Goal: Task Accomplishment & Management: Use online tool/utility

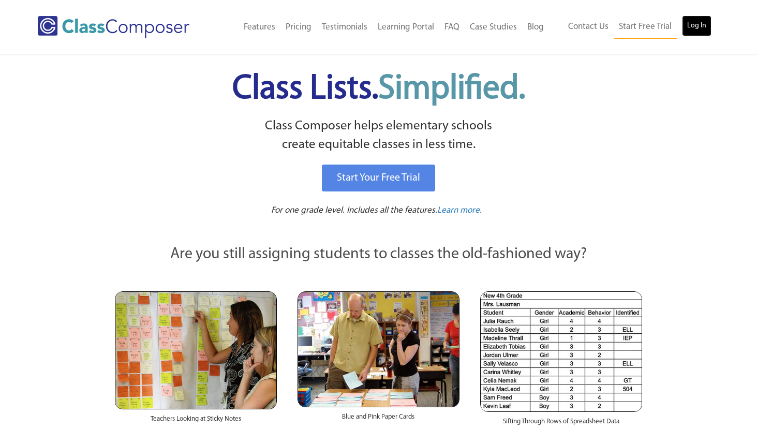
click at [685, 29] on link "Log In" at bounding box center [696, 26] width 29 height 21
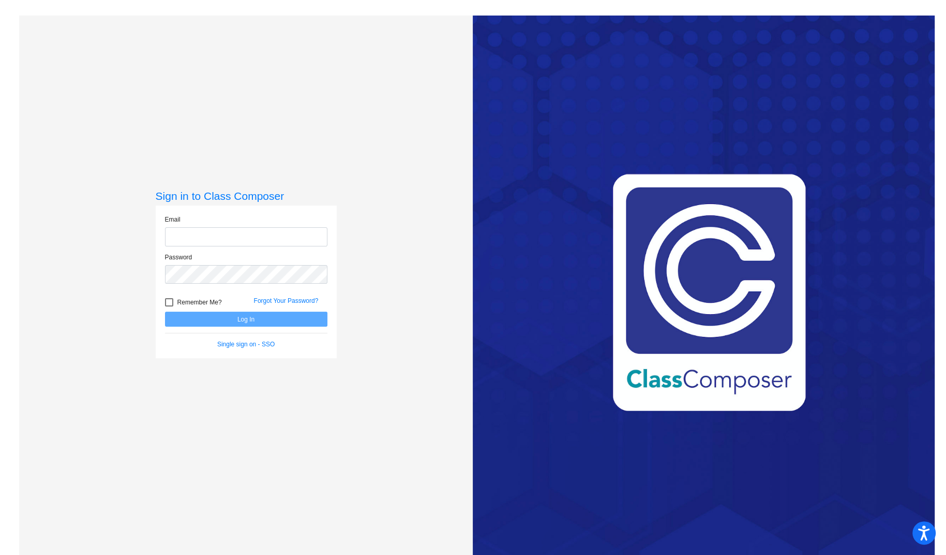
click at [243, 235] on input "email" at bounding box center [246, 236] width 162 height 19
type input "[EMAIL_ADDRESS][DOMAIN_NAME]"
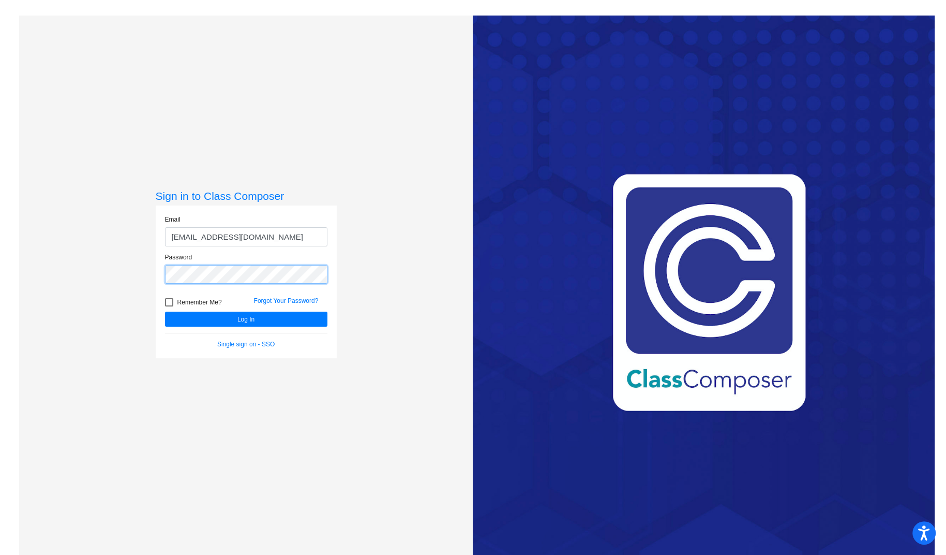
click at [165, 311] on button "Log In" at bounding box center [246, 318] width 162 height 15
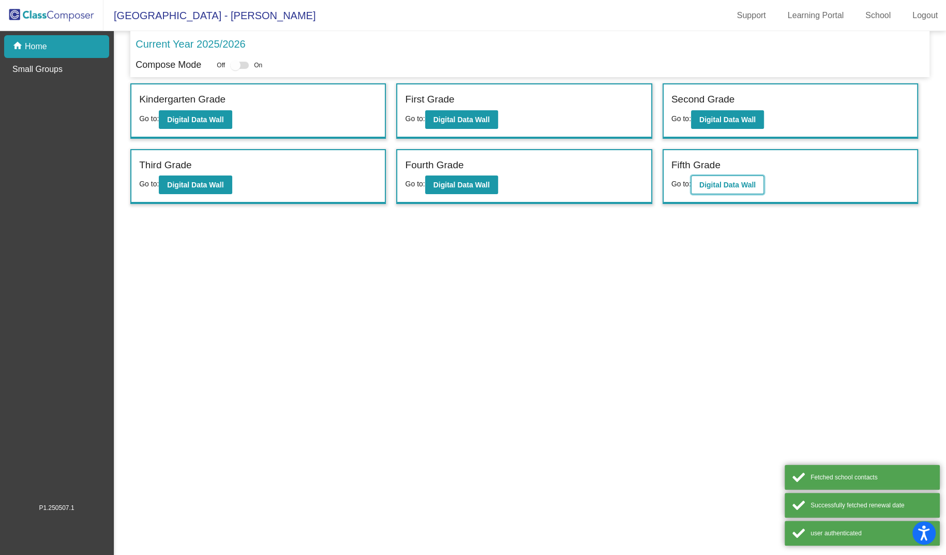
click at [724, 188] on button "Digital Data Wall" at bounding box center [727, 184] width 73 height 19
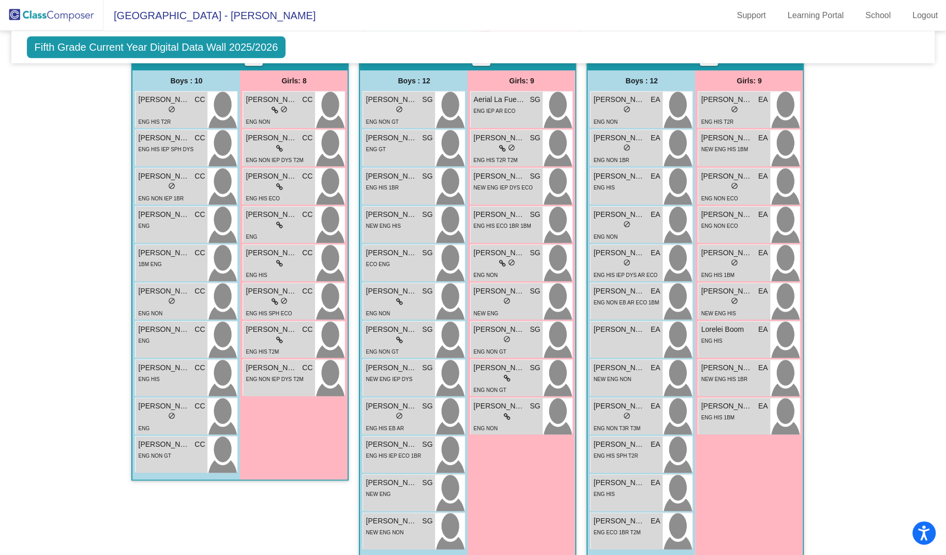
scroll to position [805, 0]
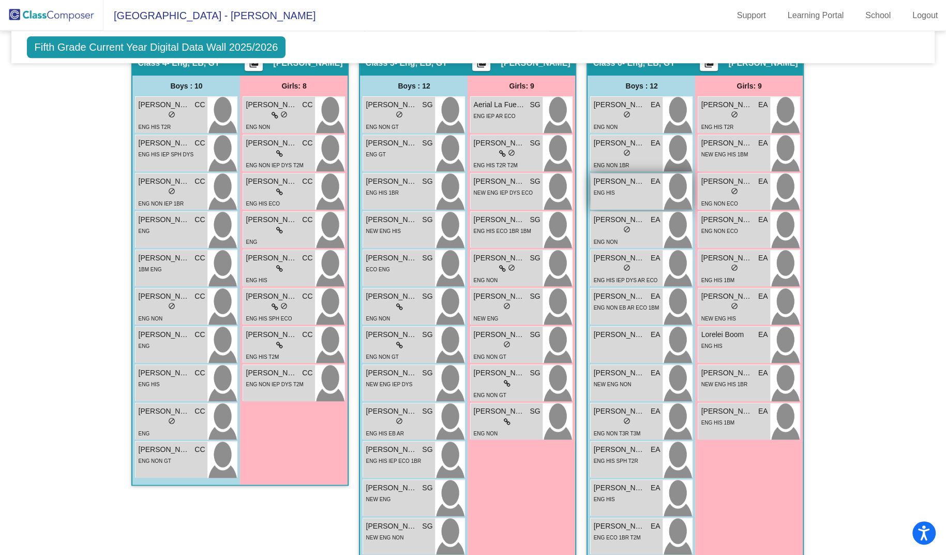
click at [601, 173] on div "[PERSON_NAME] EA lock do_not_disturb_alt ENG HIS" at bounding box center [627, 191] width 72 height 36
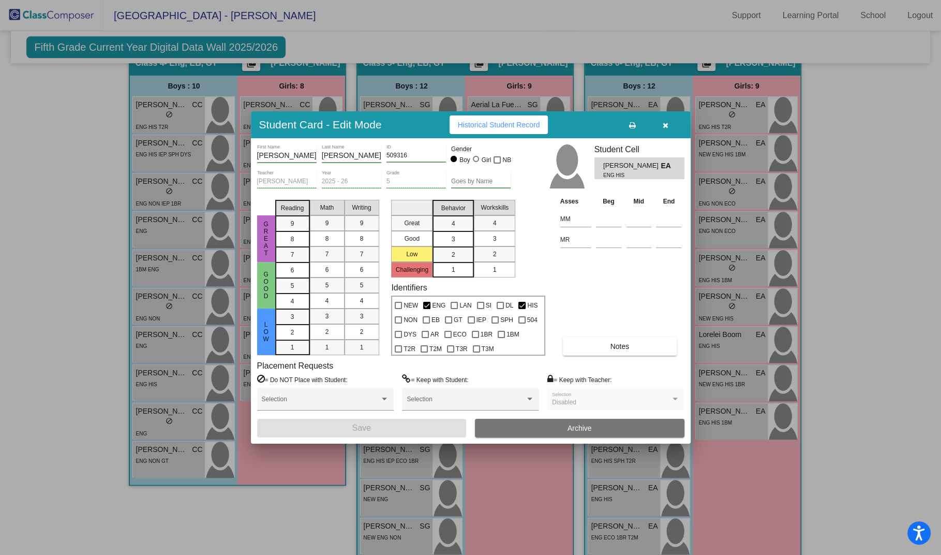
click at [663, 123] on icon "button" at bounding box center [666, 125] width 6 height 7
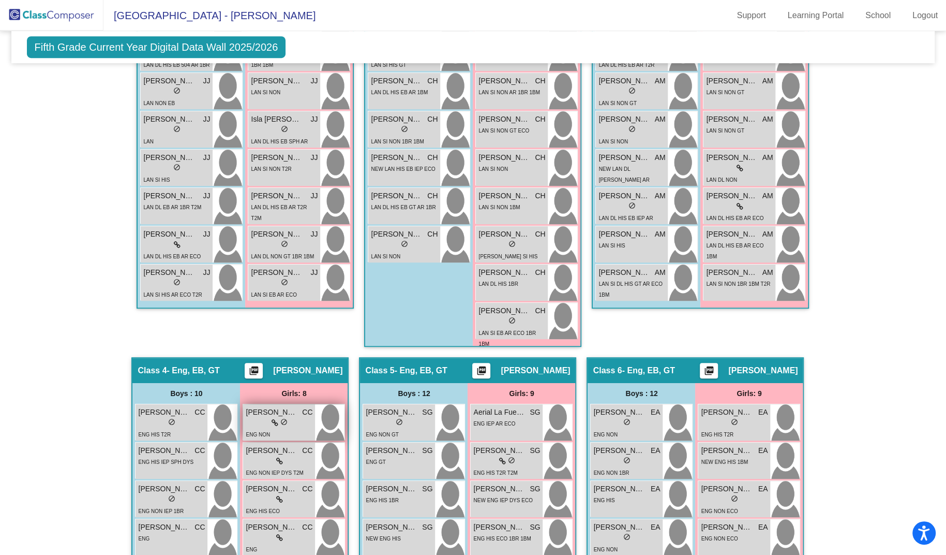
scroll to position [0, 0]
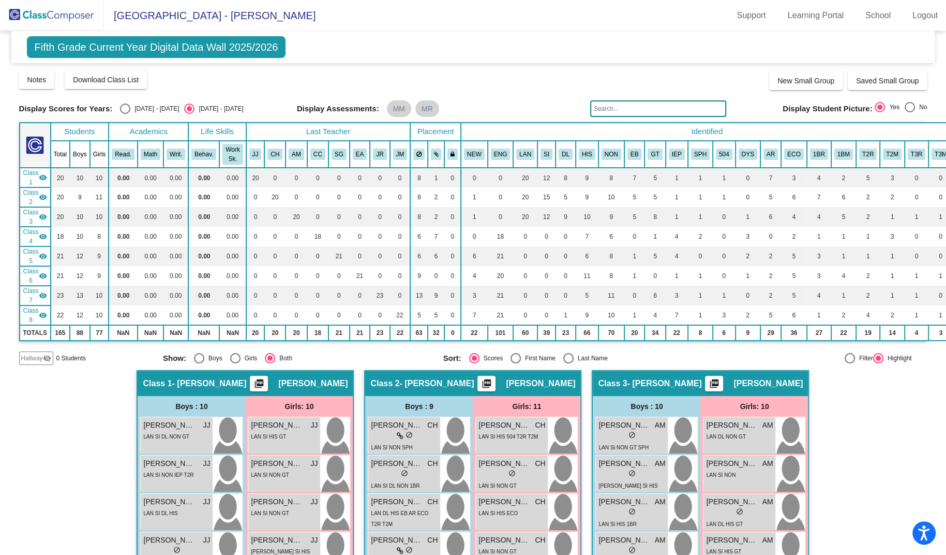
click at [130, 108] on div "2024 - 2025" at bounding box center [154, 108] width 49 height 9
click at [125, 114] on input "2024 - 2025" at bounding box center [125, 114] width 1 height 1
radio input "true"
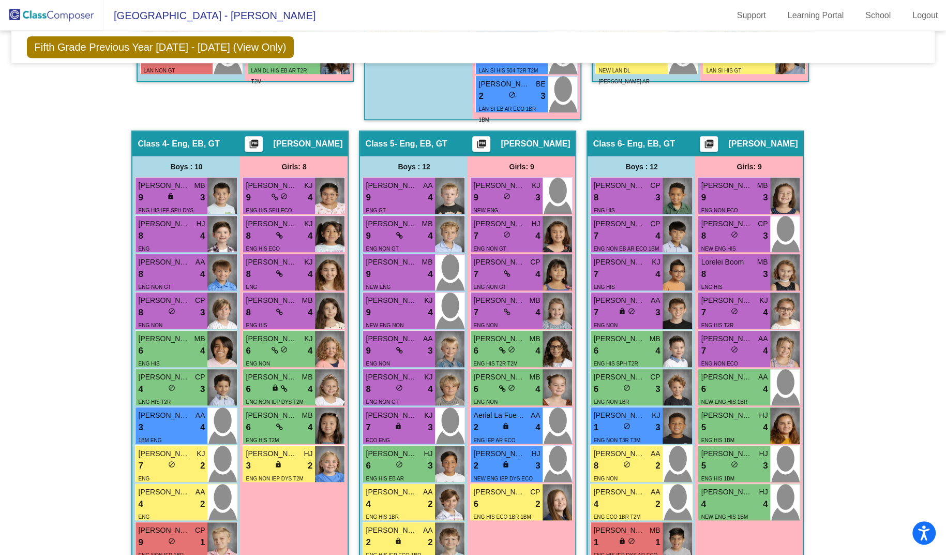
scroll to position [727, 0]
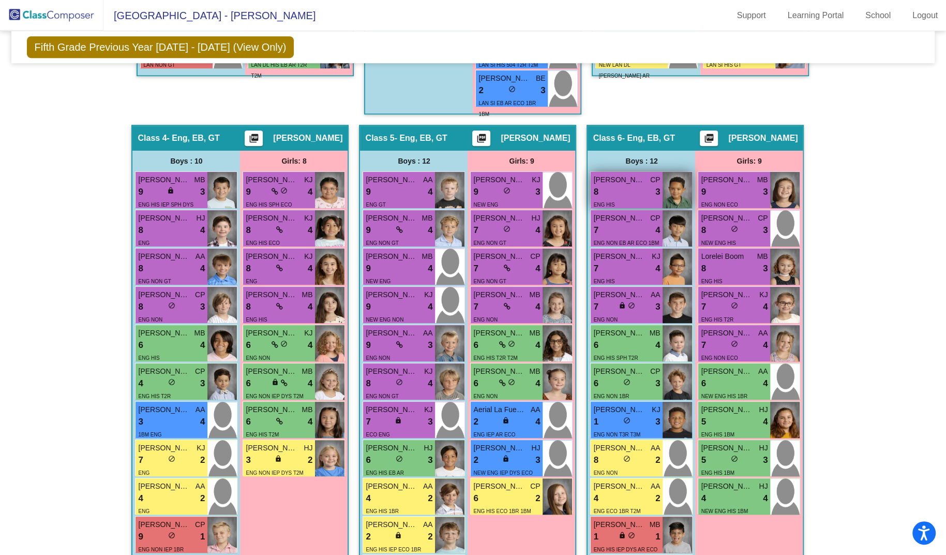
click at [642, 199] on div "ENG HIS" at bounding box center [626, 204] width 67 height 11
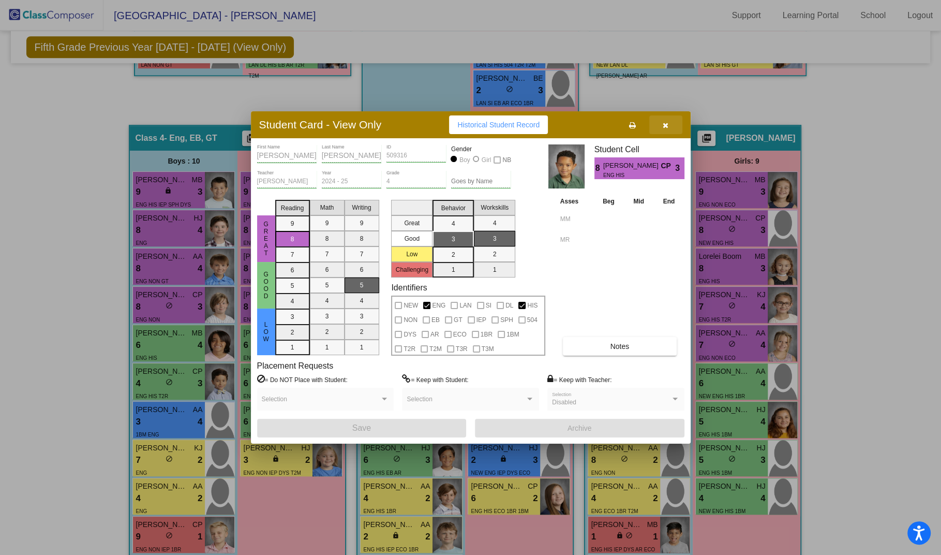
click at [666, 126] on icon "button" at bounding box center [666, 125] width 6 height 7
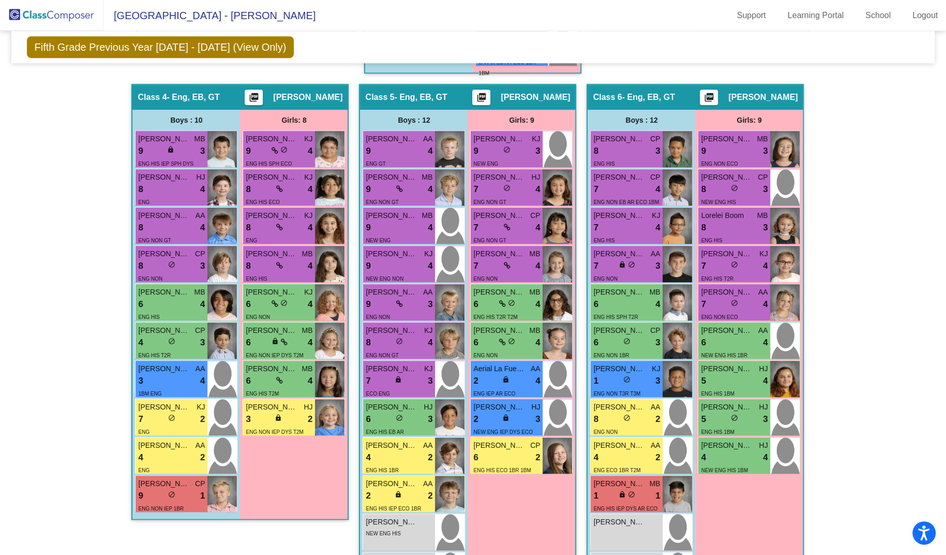
scroll to position [772, 0]
